Goal: Contribute content: Add original content to the website for others to see

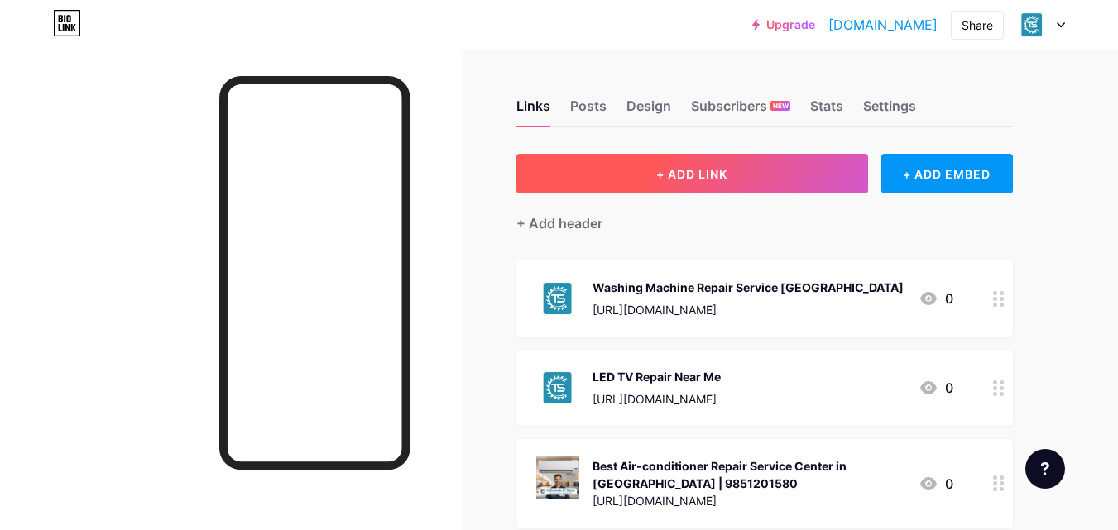
click at [744, 167] on button "+ ADD LINK" at bounding box center [692, 174] width 352 height 40
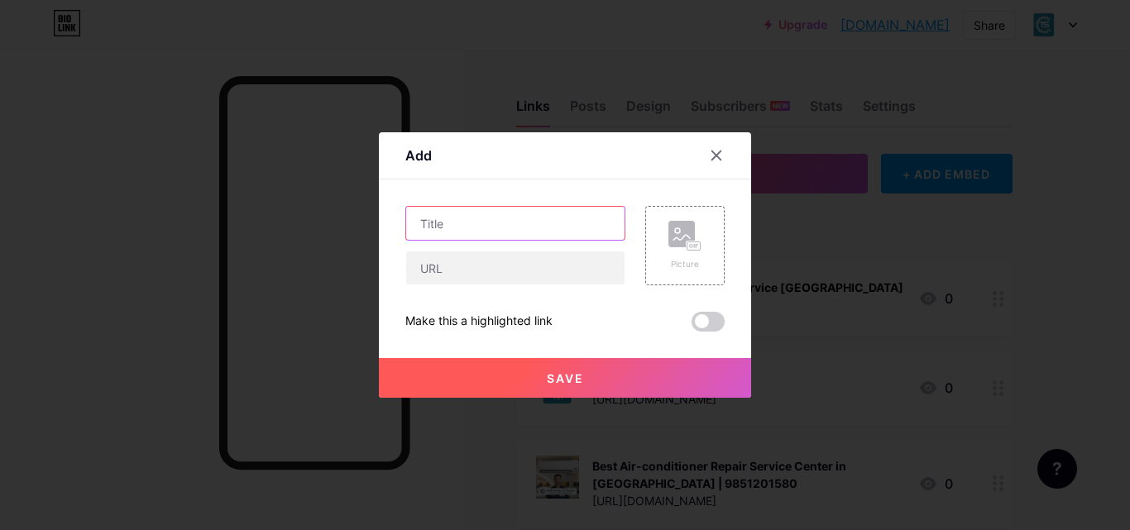
click at [461, 217] on input "text" at bounding box center [515, 223] width 218 height 33
paste input "Best TV Repair Near Me – LED & LCD TV Services in [GEOGRAPHIC_DATA]"
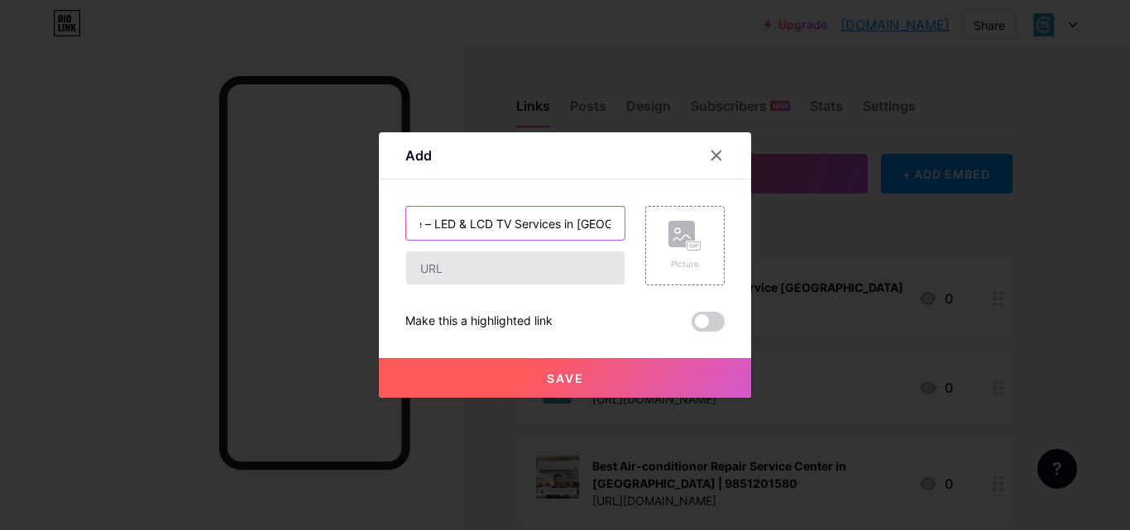
type input "Best TV Repair Near Me – LED & LCD TV Services in [GEOGRAPHIC_DATA]"
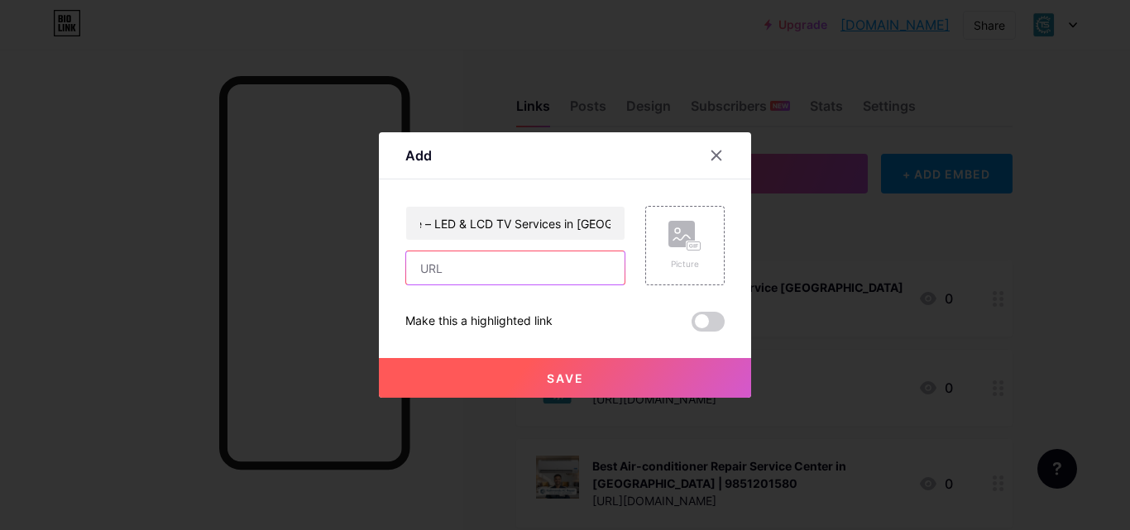
scroll to position [0, 0]
click at [434, 264] on input "text" at bounding box center [515, 268] width 218 height 33
paste input "[URL][DOMAIN_NAME]"
type input "[URL][DOMAIN_NAME]"
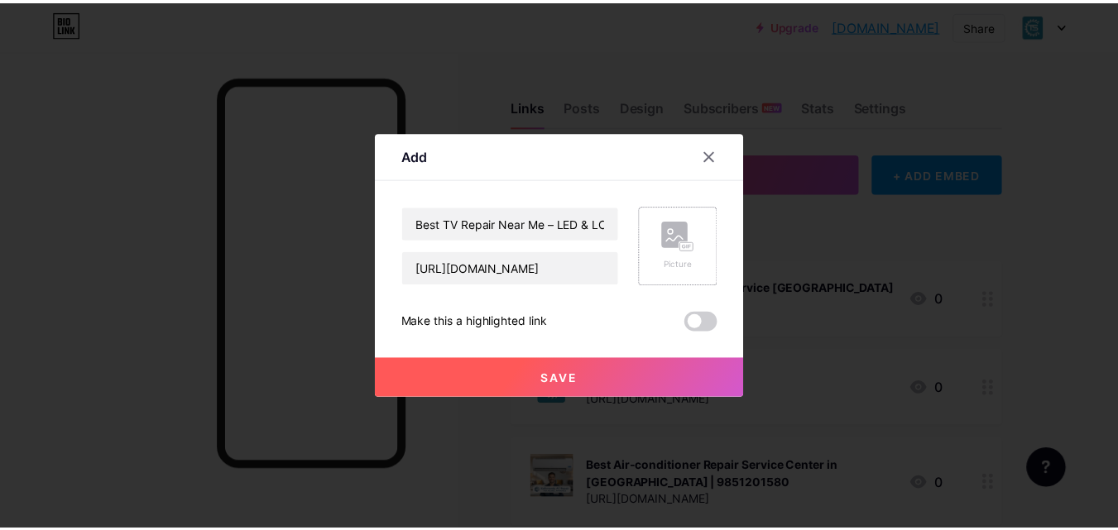
scroll to position [0, 0]
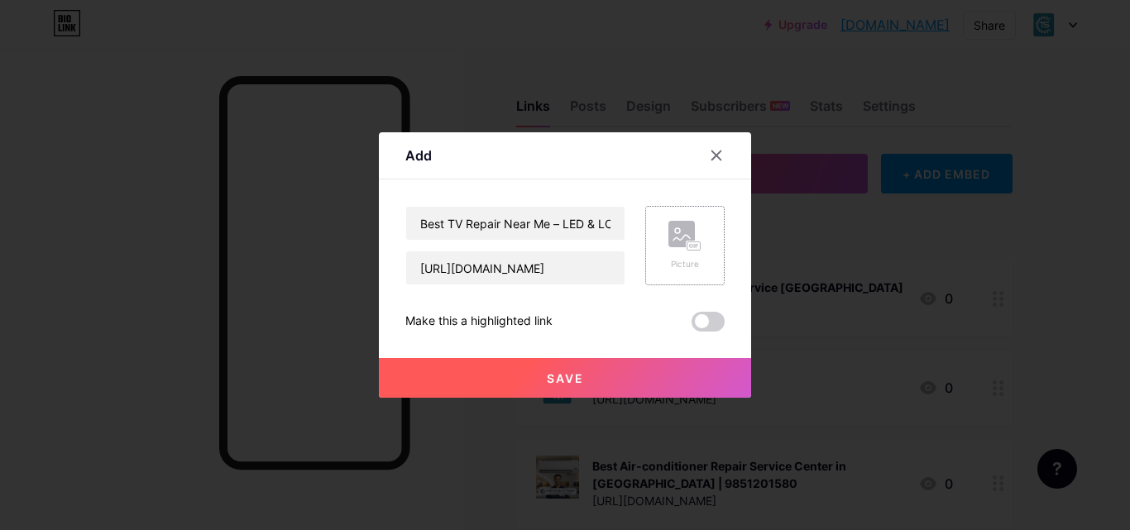
click at [669, 237] on rect at bounding box center [682, 234] width 26 height 26
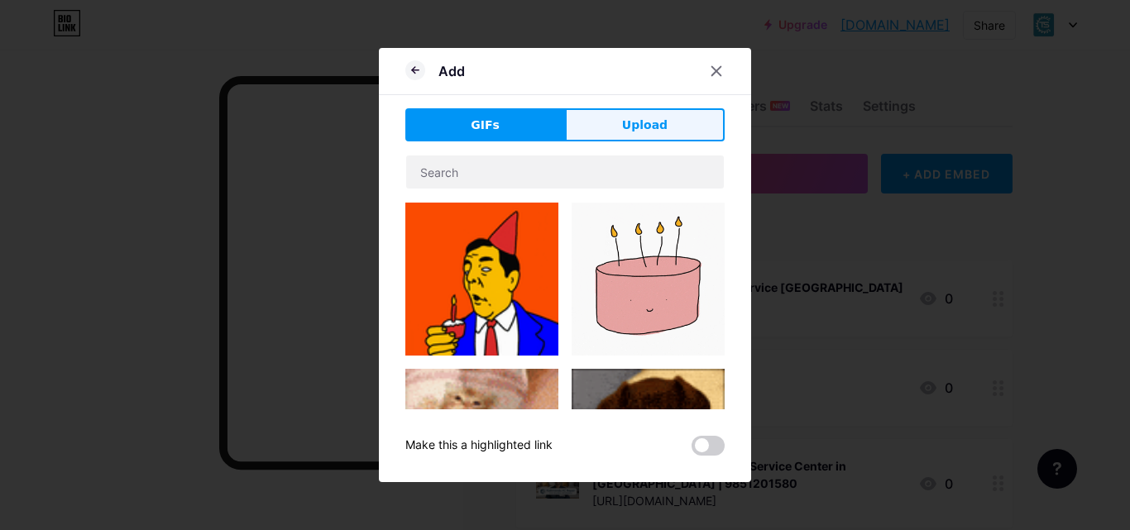
click at [631, 132] on span "Upload" at bounding box center [645, 125] width 46 height 17
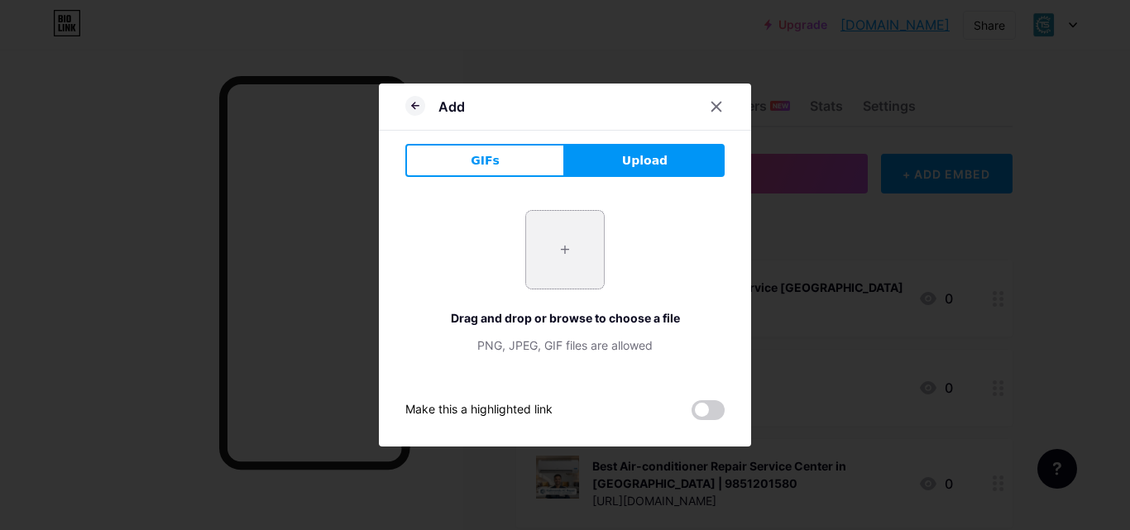
click at [570, 240] on input "file" at bounding box center [565, 250] width 78 height 78
type input "C:\fakepath\led lcd tv repair near me.jpeg"
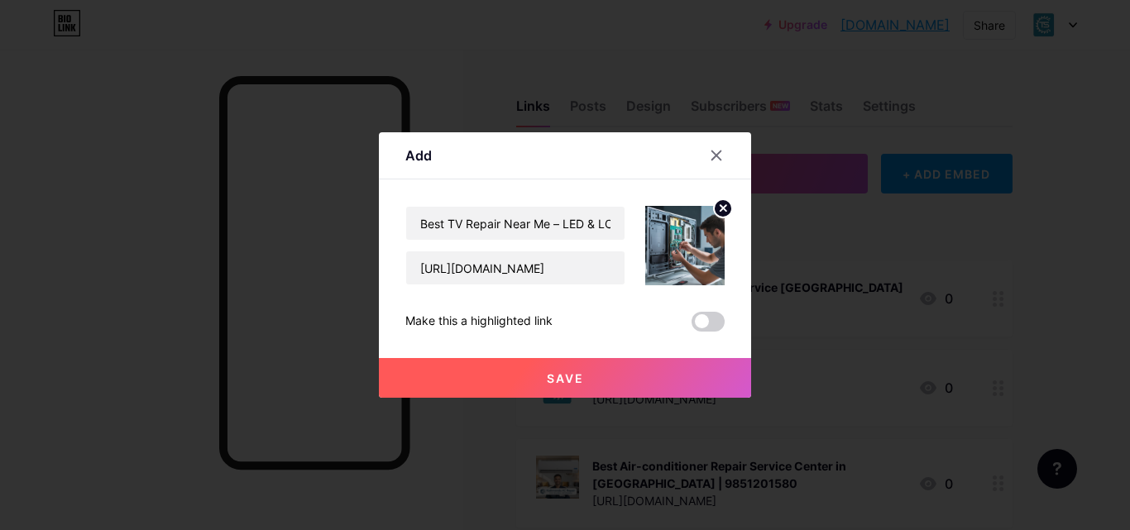
click at [704, 318] on span at bounding box center [708, 322] width 33 height 20
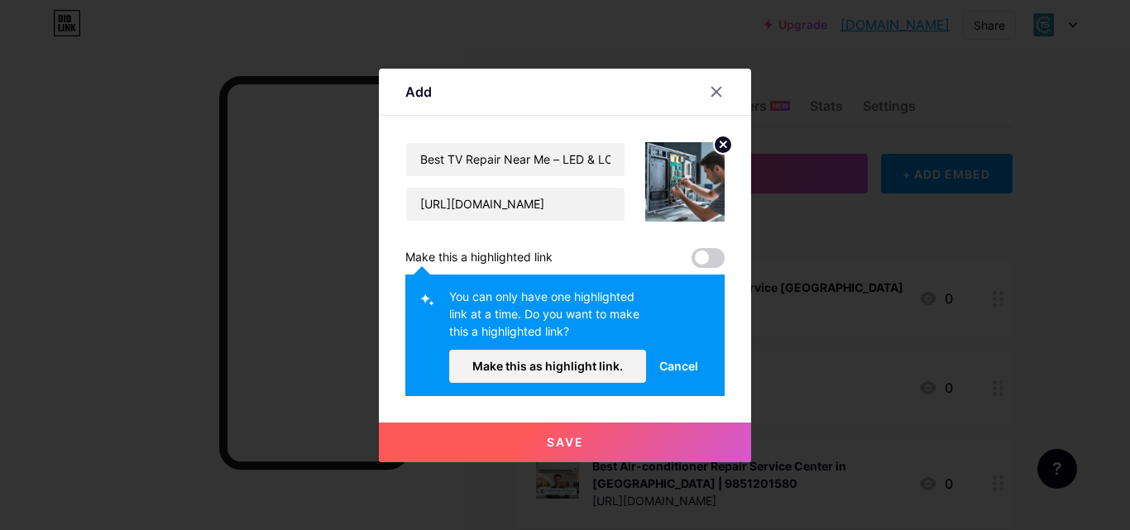
click at [697, 252] on span at bounding box center [708, 258] width 33 height 20
click at [569, 368] on span "Make this as highlight link." at bounding box center [547, 366] width 151 height 14
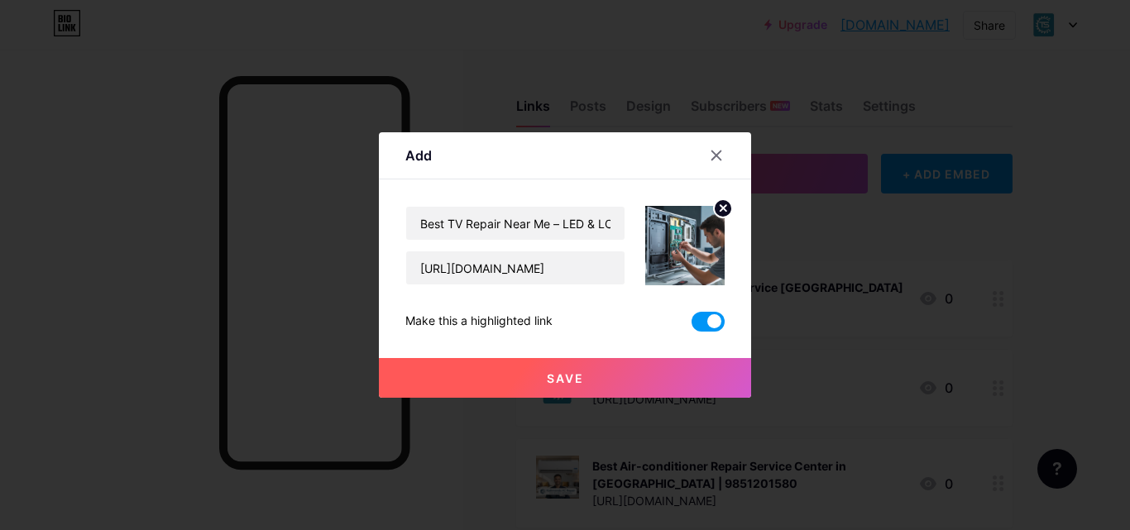
click at [574, 382] on span "Save" at bounding box center [565, 379] width 37 height 14
